Goal: Check status: Check status

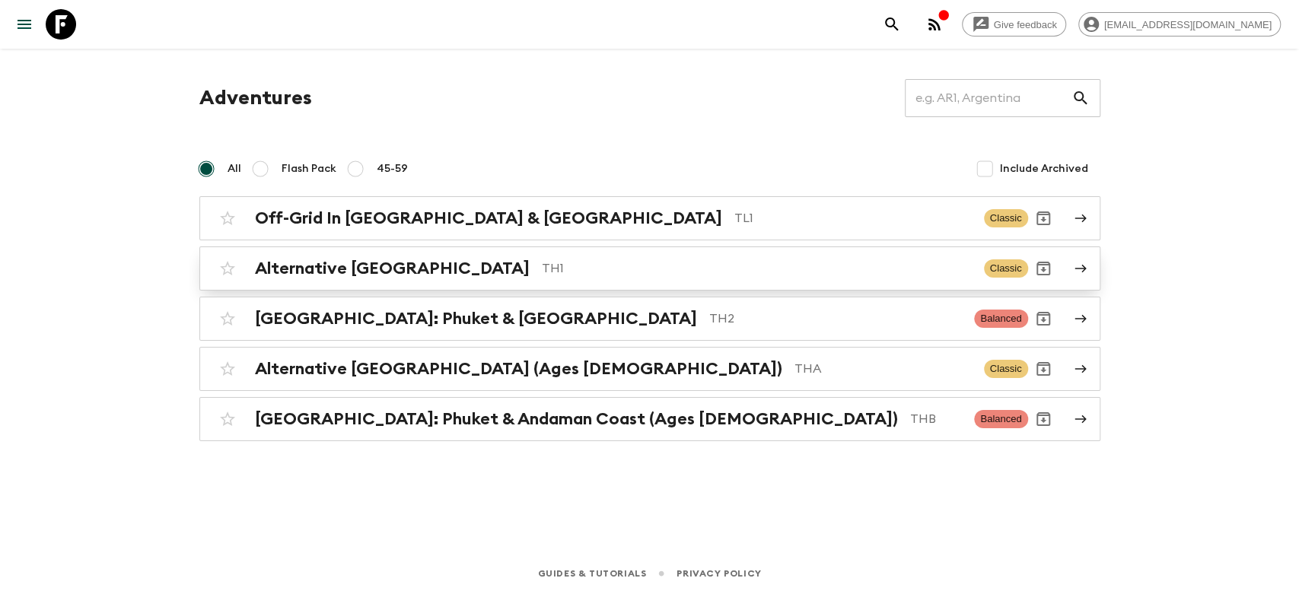
click at [350, 266] on h2 "Alternative [GEOGRAPHIC_DATA]" at bounding box center [392, 269] width 275 height 20
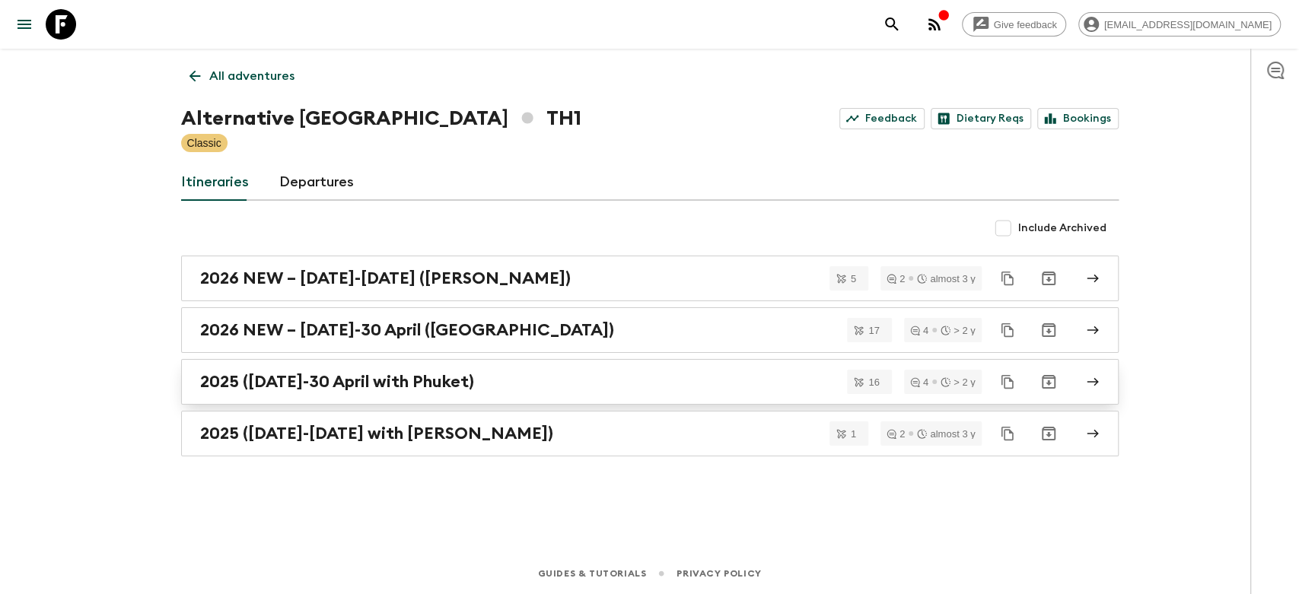
click at [346, 388] on h2 "2025 ([DATE]-30 April with Phuket)" at bounding box center [337, 382] width 274 height 20
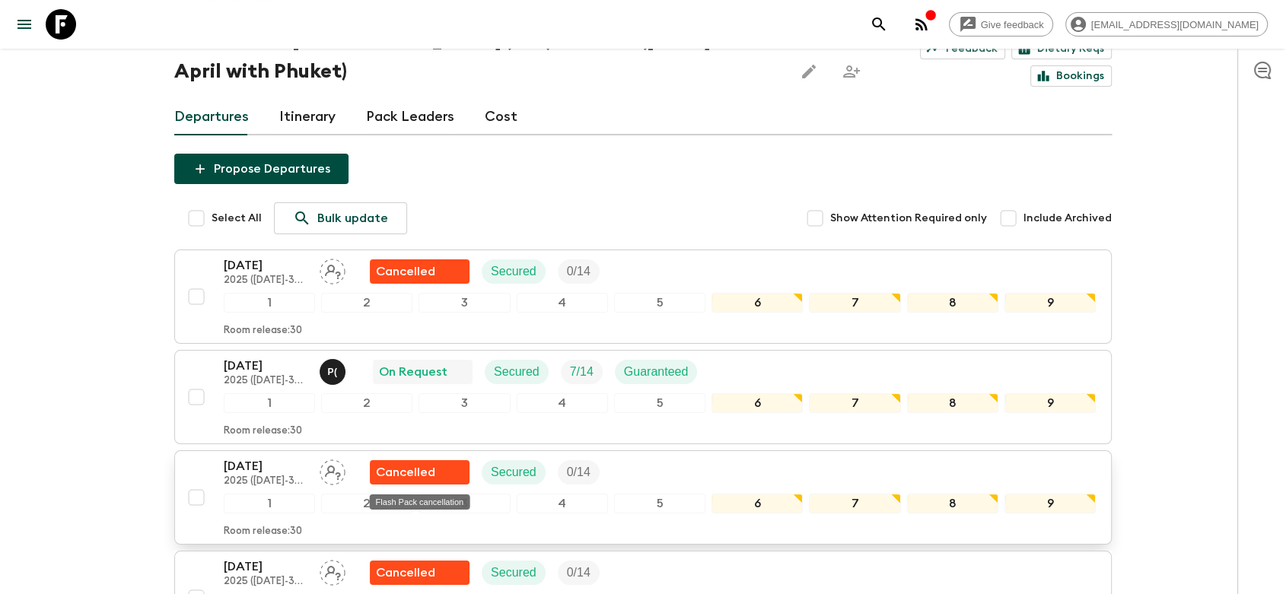
scroll to position [169, 0]
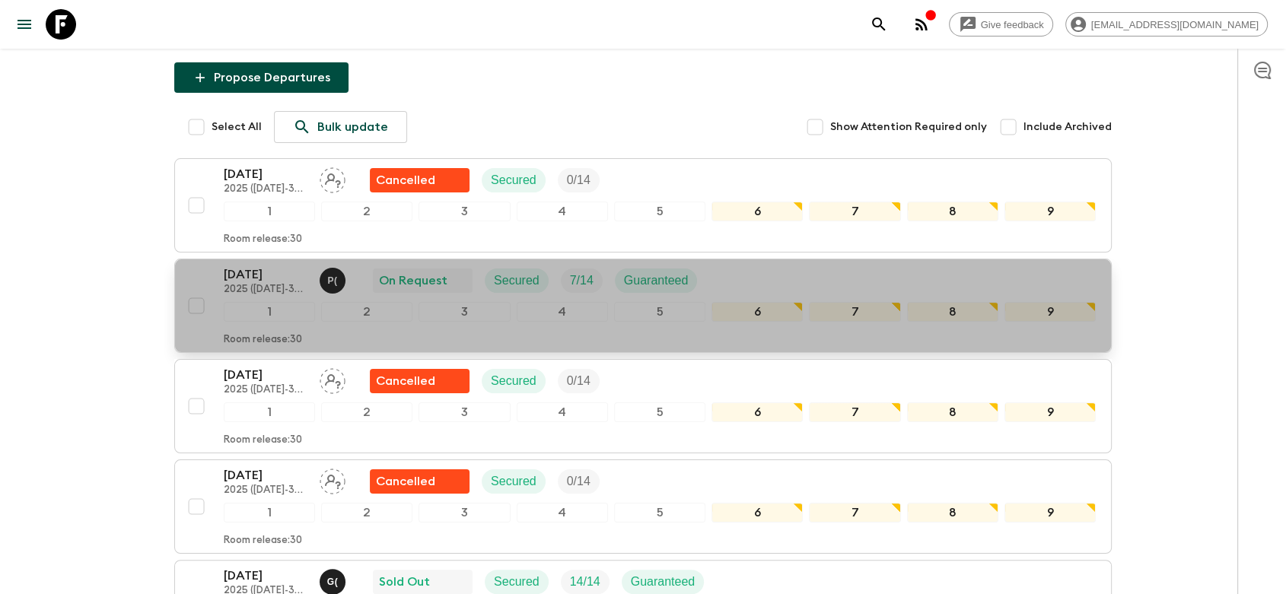
click at [795, 278] on div "[DATE] 2025 ([DATE]-30 April with Phuket) P ( On Request Secured 7 / 14 Guarant…" at bounding box center [660, 281] width 872 height 30
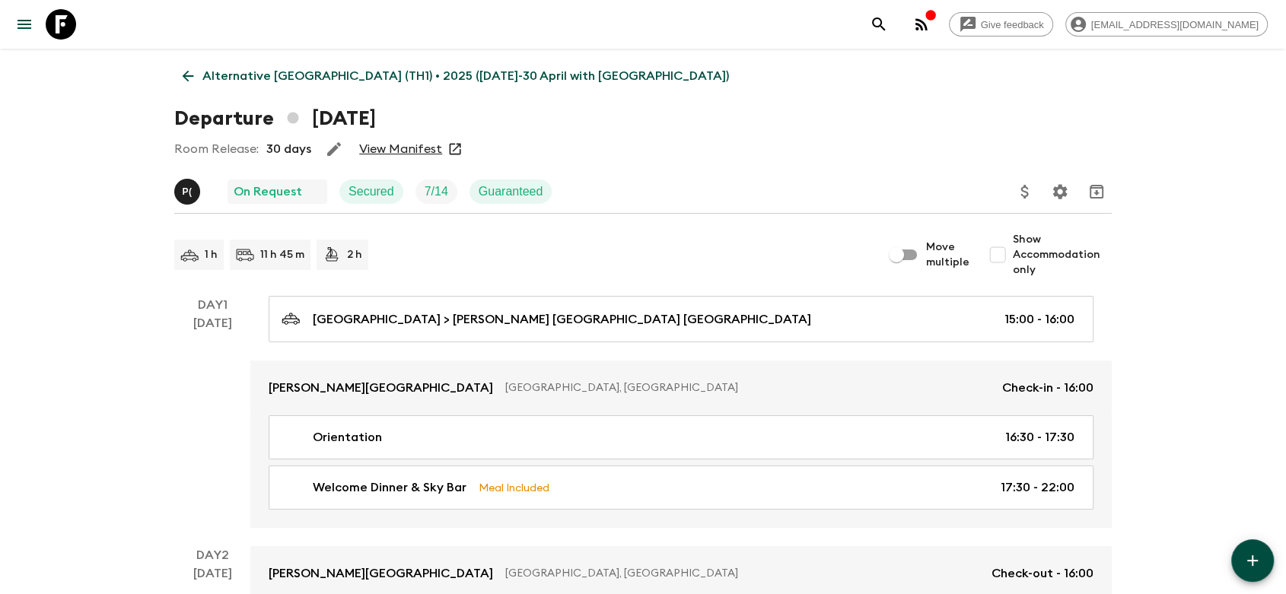
click at [386, 149] on link "View Manifest" at bounding box center [400, 149] width 83 height 15
